Goal: Information Seeking & Learning: Get advice/opinions

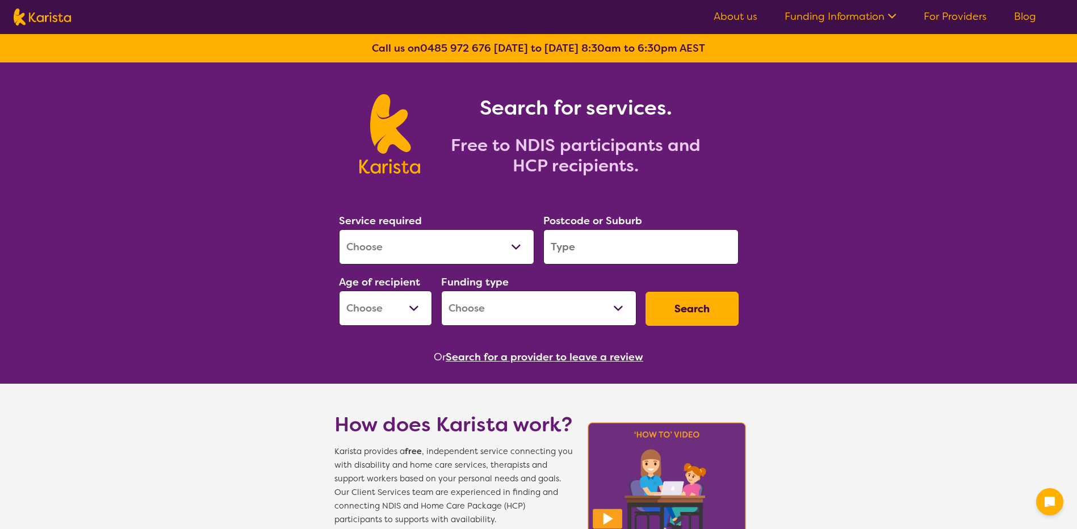
click at [442, 239] on select "Allied Health Assistant Assessment ([MEDICAL_DATA] or [MEDICAL_DATA]) Behaviour…" at bounding box center [436, 246] width 195 height 35
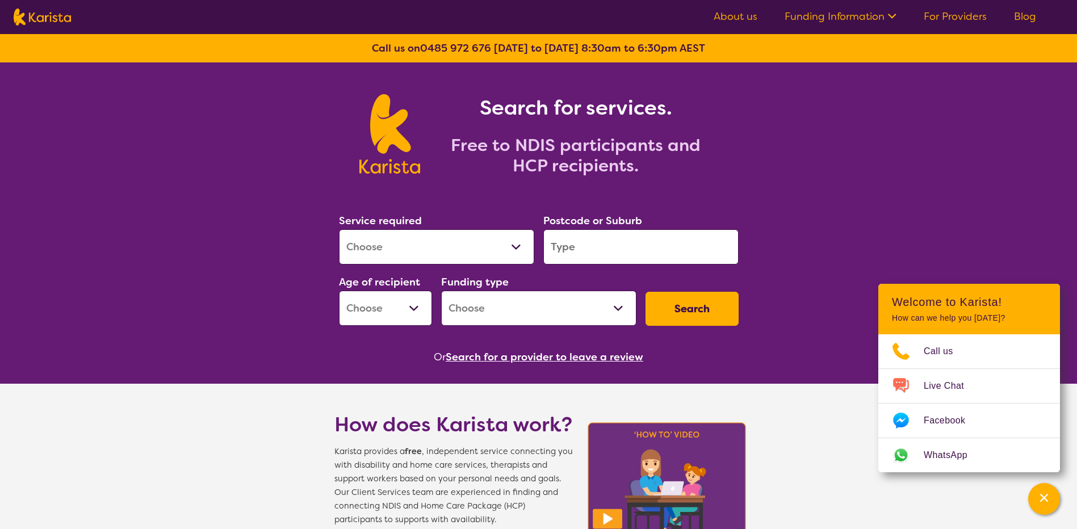
select select "[MEDICAL_DATA]"
click at [339, 229] on select "Allied Health Assistant Assessment ([MEDICAL_DATA] or [MEDICAL_DATA]) Behaviour…" at bounding box center [436, 246] width 195 height 35
click at [588, 248] on input "search" at bounding box center [641, 246] width 195 height 35
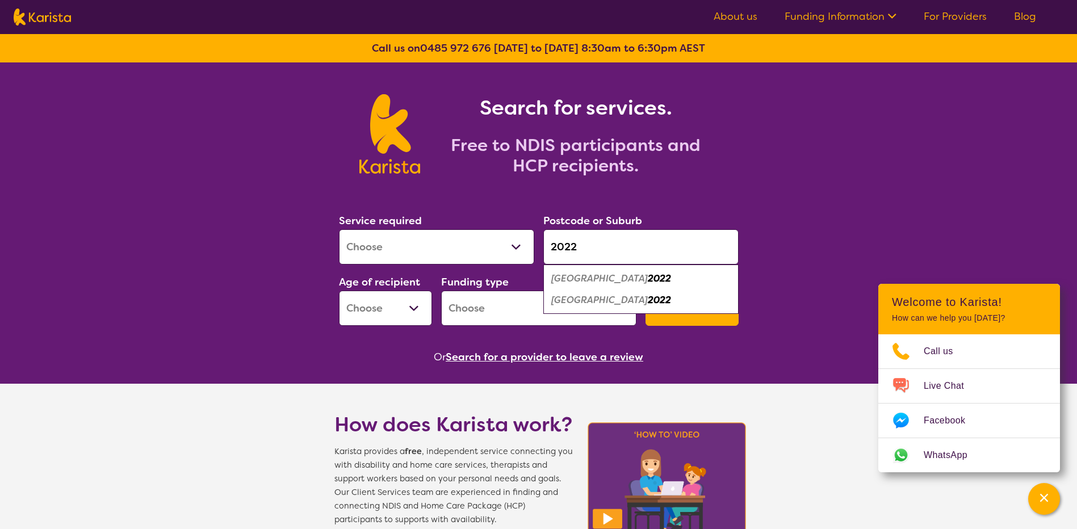
type input "2022"
click at [611, 280] on em "[GEOGRAPHIC_DATA]" at bounding box center [599, 279] width 97 height 12
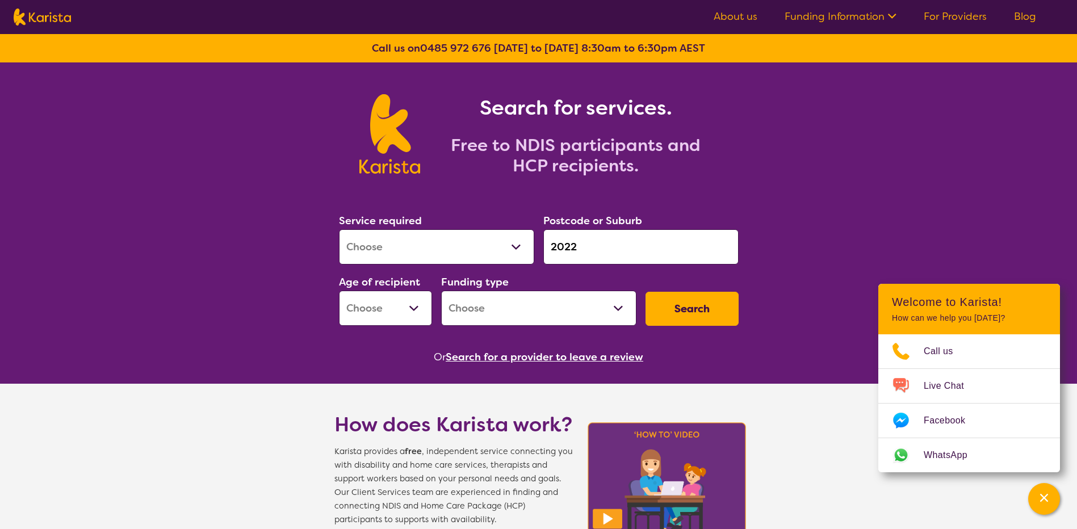
click at [370, 299] on select "Early Childhood - 0 to 9 Child - 10 to 11 Adolescent - 12 to 17 Adult - 18 to 6…" at bounding box center [385, 308] width 93 height 35
select select "AD"
click at [339, 291] on select "Early Childhood - 0 to 9 Child - 10 to 11 Adolescent - 12 to 17 Adult - 18 to 6…" at bounding box center [385, 308] width 93 height 35
click at [545, 323] on select "Home Care Package (HCP) National Disability Insurance Scheme (NDIS) I don't know" at bounding box center [538, 308] width 195 height 35
select select "NDIS"
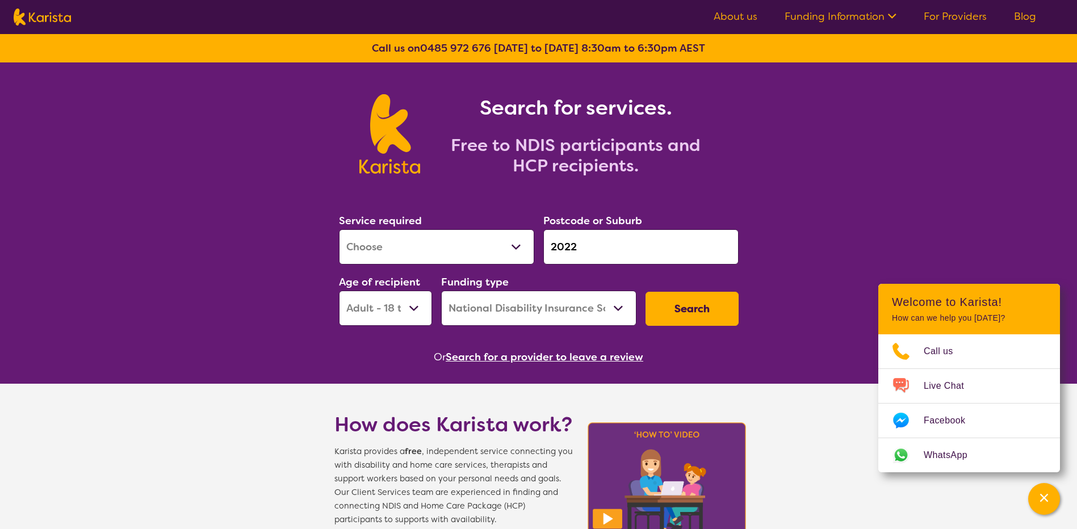
click at [441, 291] on select "Home Care Package (HCP) National Disability Insurance Scheme (NDIS) I don't know" at bounding box center [538, 308] width 195 height 35
click at [684, 311] on button "Search" at bounding box center [692, 309] width 93 height 34
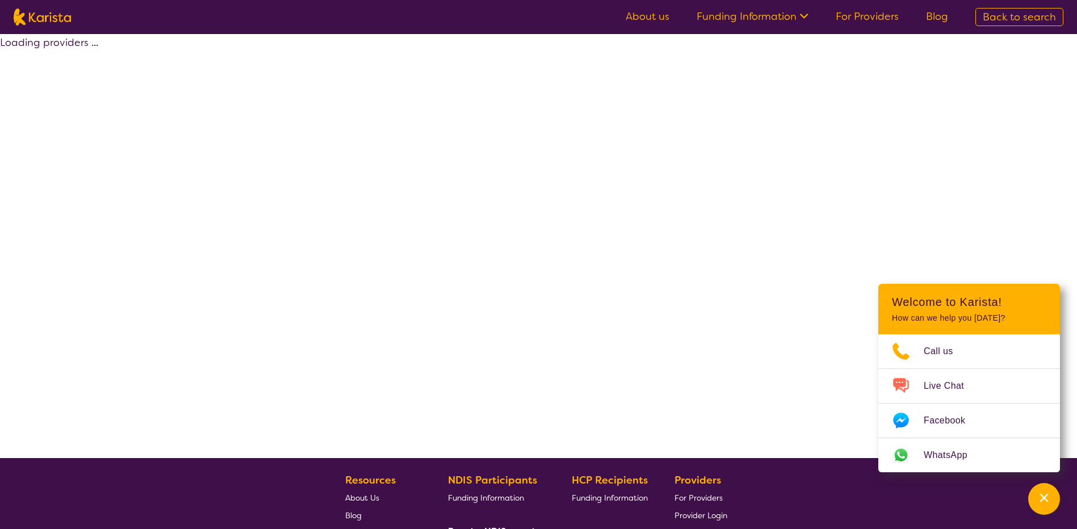
select select "by_score"
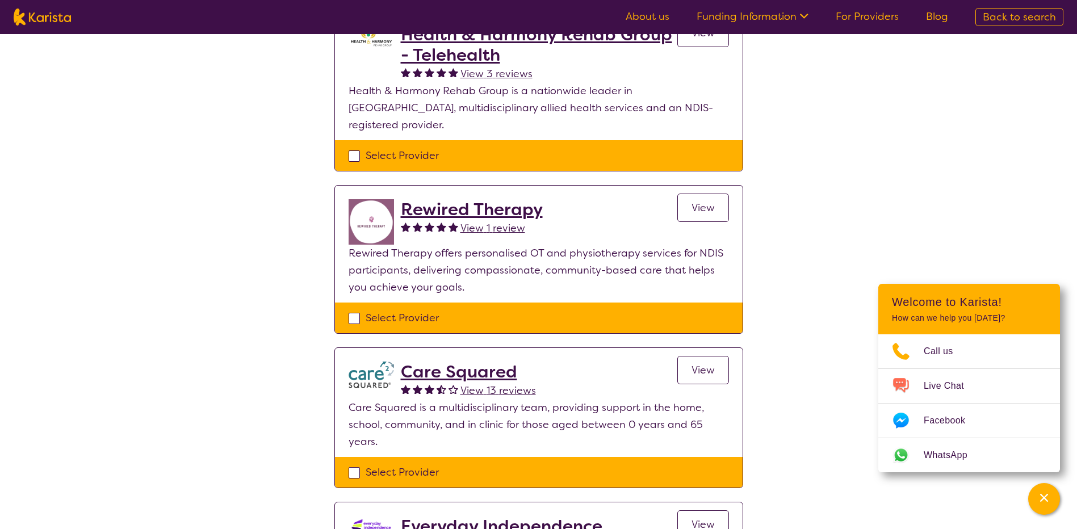
scroll to position [738, 0]
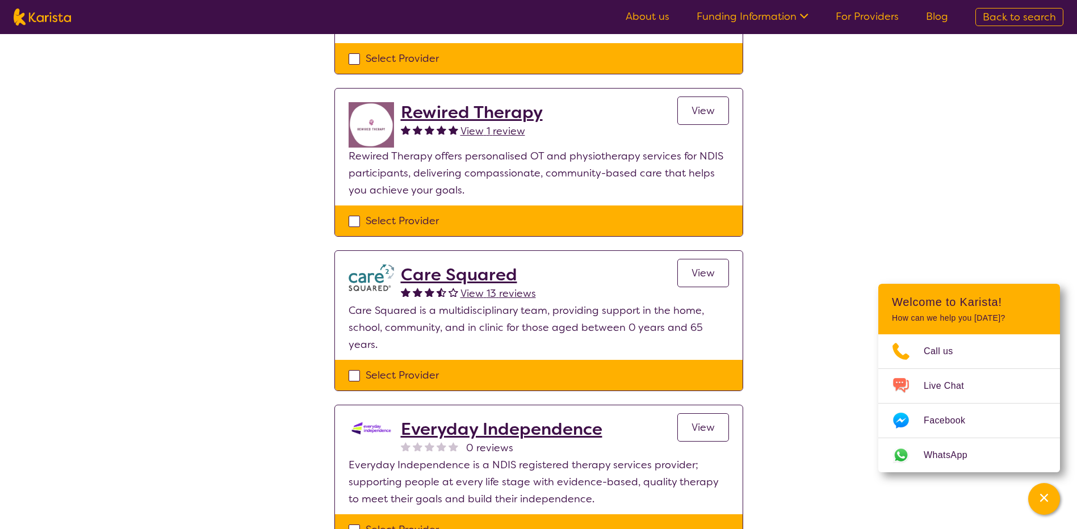
click at [494, 287] on span "View 13 reviews" at bounding box center [499, 294] width 76 height 14
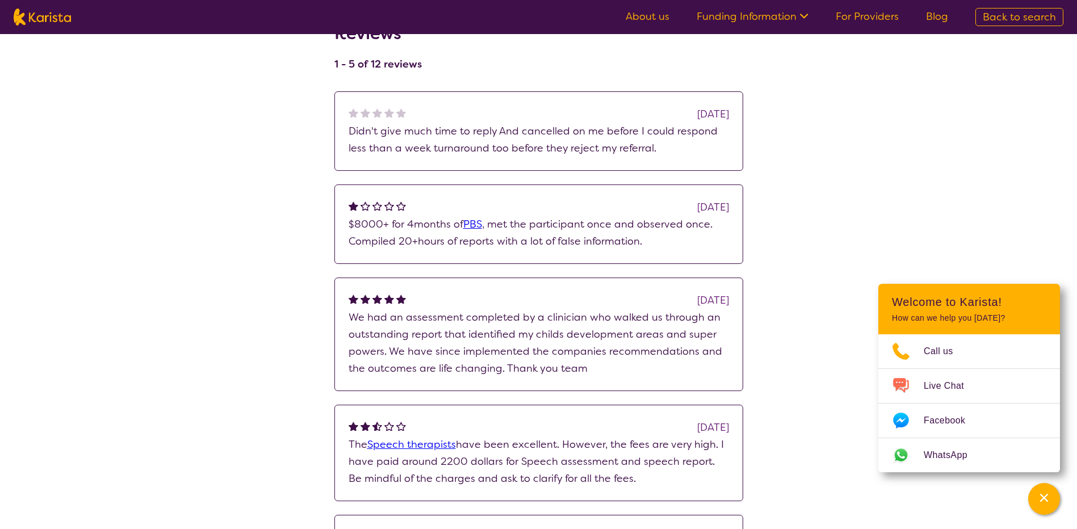
scroll to position [170, 0]
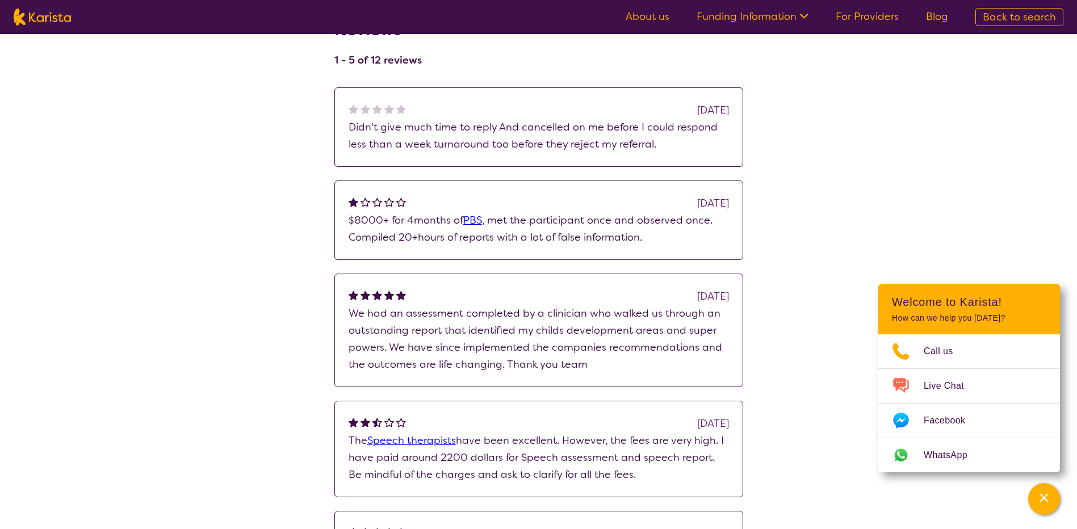
click at [972, 187] on div "search results Care Squared View provider profile Review this provider Connect …" at bounding box center [538, 239] width 1077 height 751
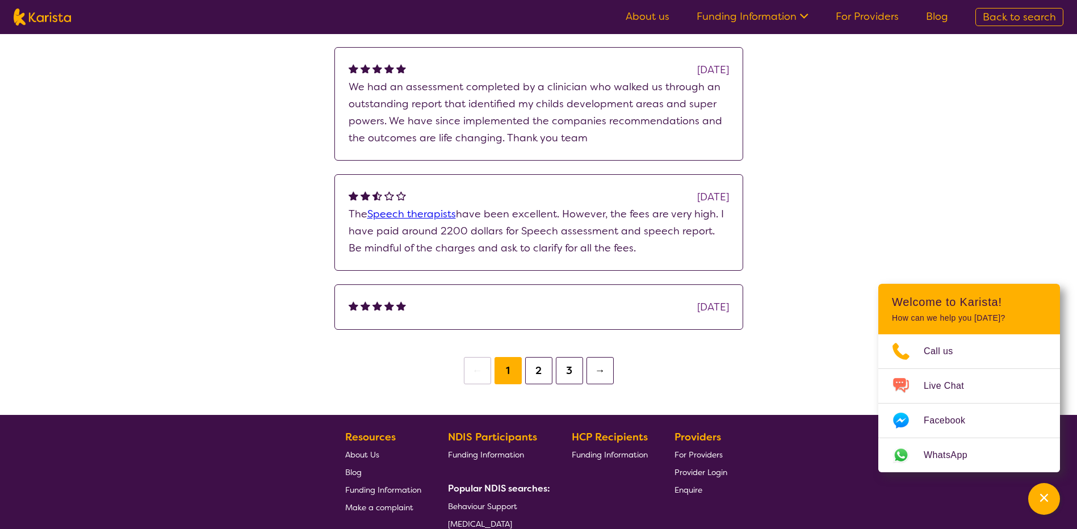
scroll to position [398, 0]
click at [546, 367] on button "2" at bounding box center [538, 370] width 27 height 27
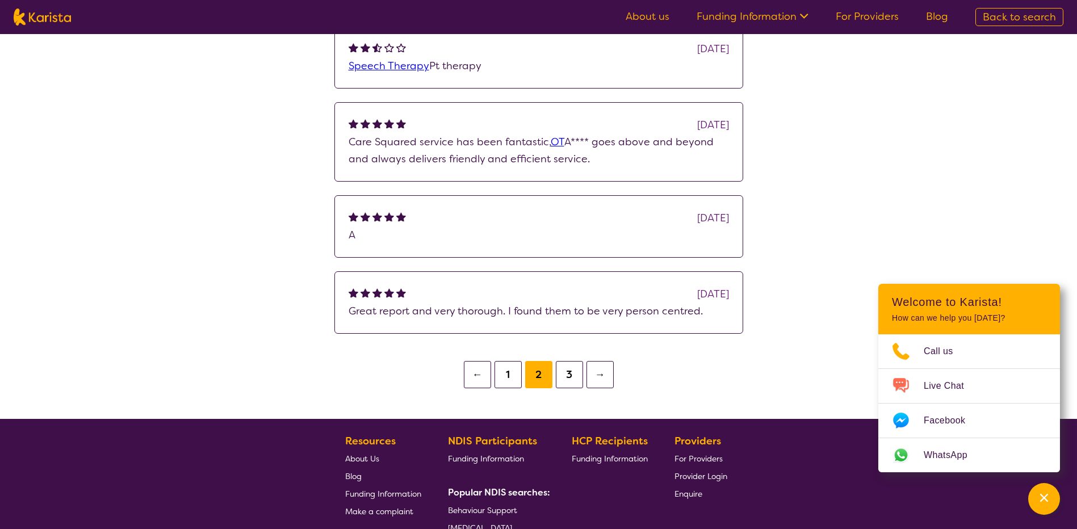
scroll to position [341, 0]
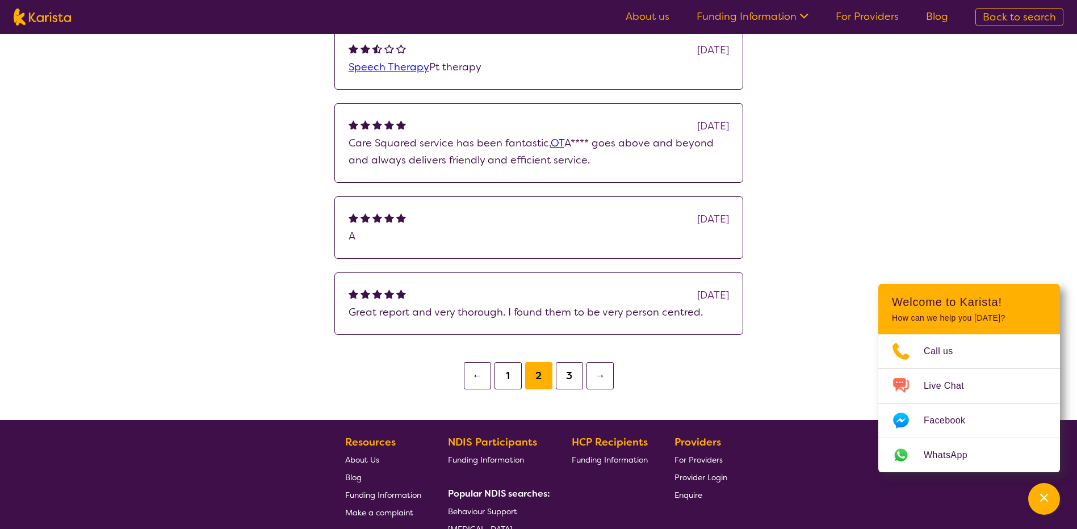
click at [569, 371] on button "3" at bounding box center [569, 375] width 27 height 27
